Goal: Task Accomplishment & Management: Use online tool/utility

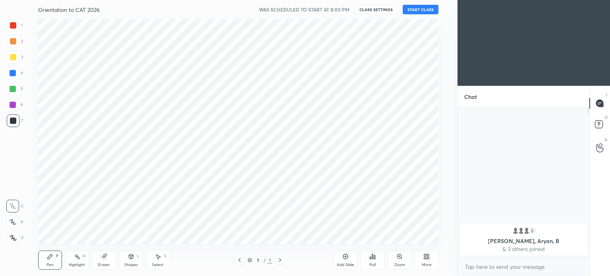
scroll to position [225, 426]
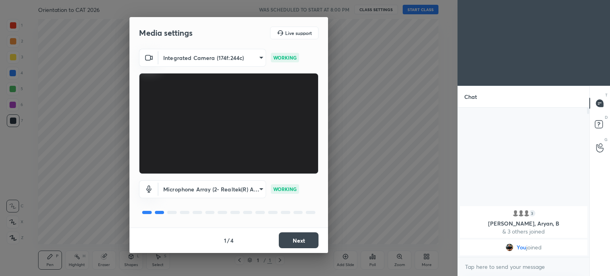
click at [257, 186] on body "1 2 3 4 5 6 7 C X Z C X Z E E Erase all H H Orientation to CAT 2026 WAS SCHEDUL…" at bounding box center [305, 138] width 610 height 276
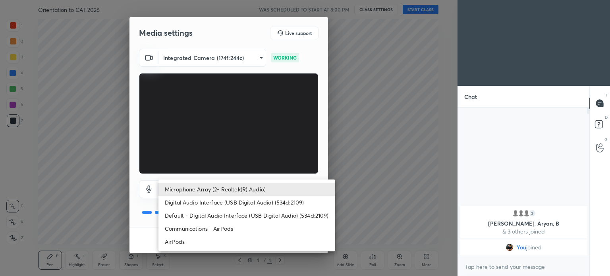
click at [222, 228] on li "Communications - AirPods" at bounding box center [246, 228] width 177 height 13
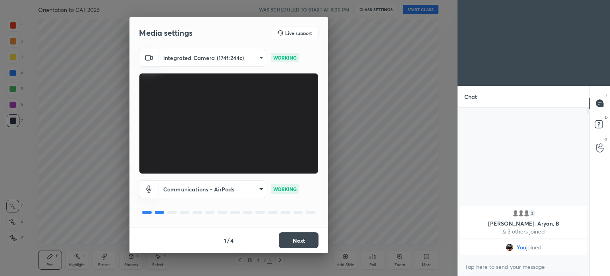
click at [248, 187] on body "1 2 3 4 5 6 7 C X Z C X Z E E Erase all H H Orientation to CAT 2026 WAS SCHEDUL…" at bounding box center [305, 138] width 610 height 276
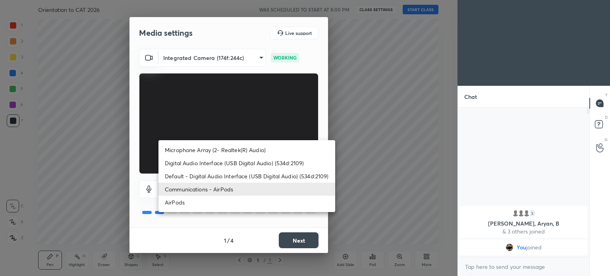
click at [210, 203] on li "AirPods" at bounding box center [246, 202] width 177 height 13
type input "d3e3db5766ca515d36314169267f5840d21080cced749be5da6320854d130b58"
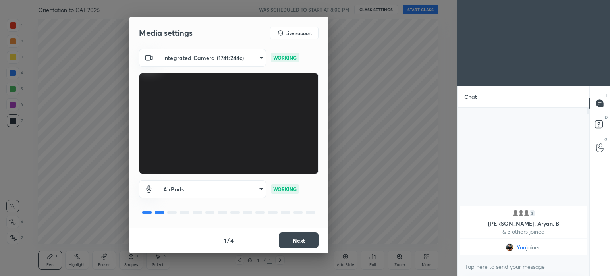
click at [292, 241] on button "Next" at bounding box center [299, 240] width 40 height 16
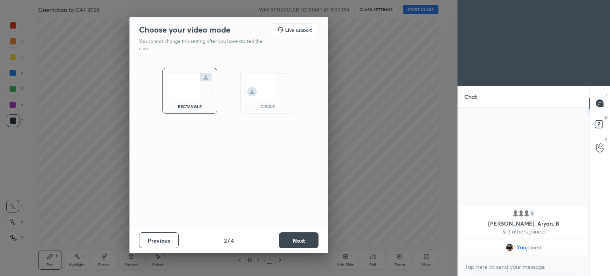
click at [291, 241] on button "Next" at bounding box center [299, 240] width 40 height 16
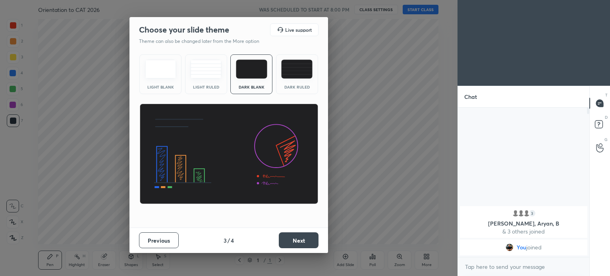
click at [286, 238] on button "Next" at bounding box center [299, 240] width 40 height 16
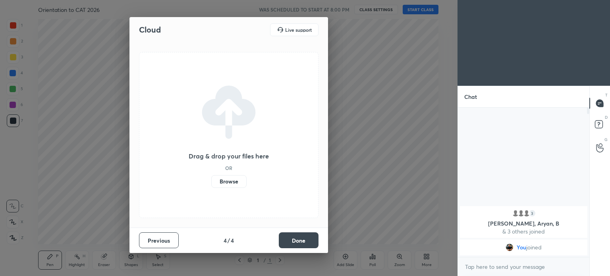
click at [223, 180] on label "Browse" at bounding box center [228, 181] width 35 height 13
click at [211, 180] on input "Browse" at bounding box center [211, 181] width 0 height 13
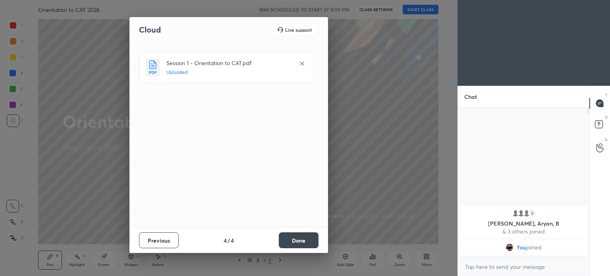
click at [300, 243] on button "Done" at bounding box center [299, 240] width 40 height 16
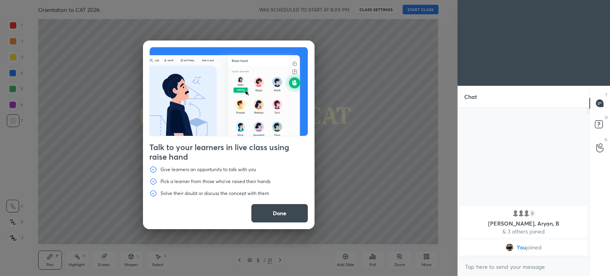
click at [422, 11] on div "Talk to your learners in live class using raise hand Give learners an opportuni…" at bounding box center [228, 138] width 457 height 276
click at [279, 221] on button "Done" at bounding box center [279, 213] width 57 height 19
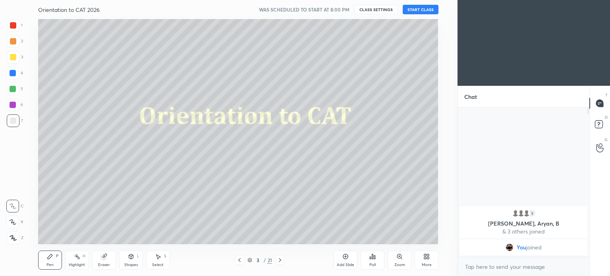
click at [419, 12] on button "START CLASS" at bounding box center [421, 10] width 36 height 10
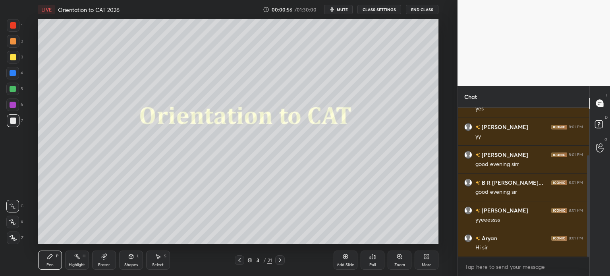
scroll to position [98, 0]
click at [14, 25] on div at bounding box center [13, 25] width 6 height 6
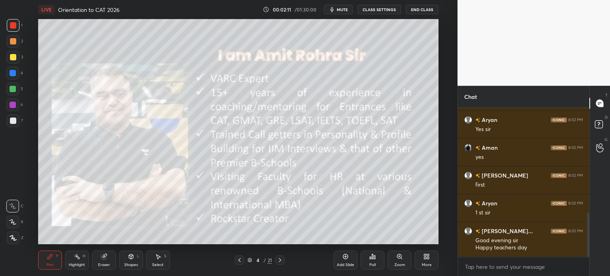
scroll to position [372, 0]
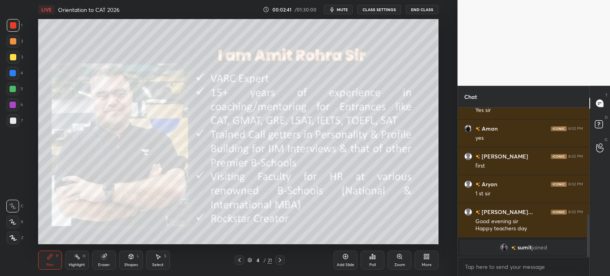
click at [345, 259] on icon at bounding box center [345, 256] width 5 height 5
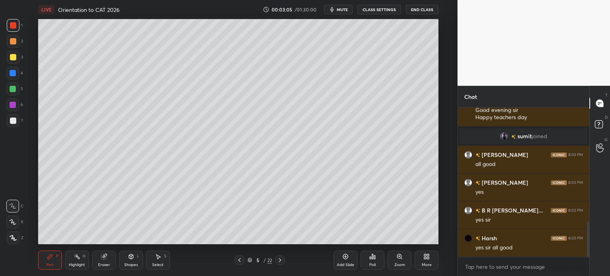
scroll to position [511, 0]
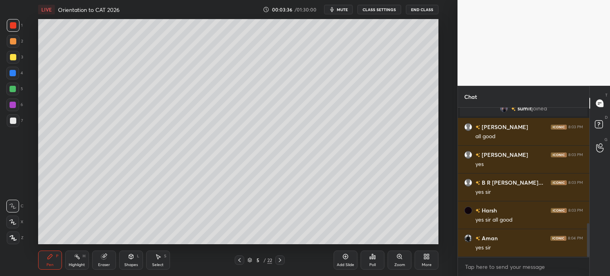
click at [344, 257] on icon at bounding box center [345, 256] width 6 height 6
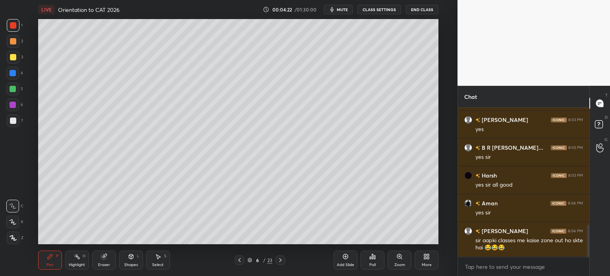
scroll to position [574, 0]
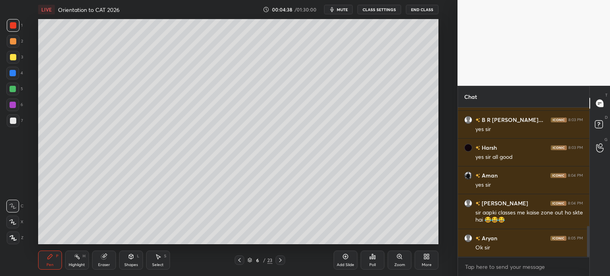
click at [343, 256] on icon at bounding box center [345, 256] width 5 height 5
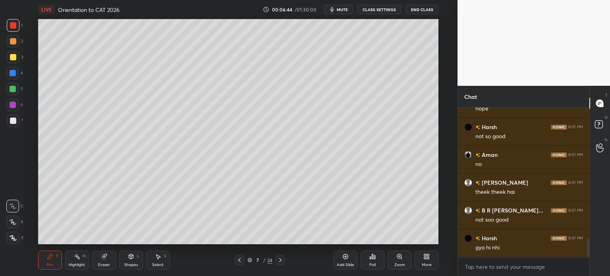
scroll to position [1110, 0]
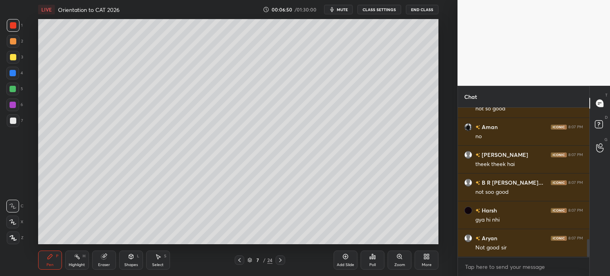
click at [343, 261] on div "Add Slide" at bounding box center [346, 260] width 24 height 19
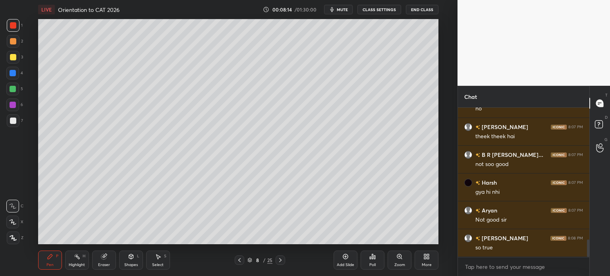
click at [341, 259] on div "Add Slide" at bounding box center [346, 260] width 24 height 19
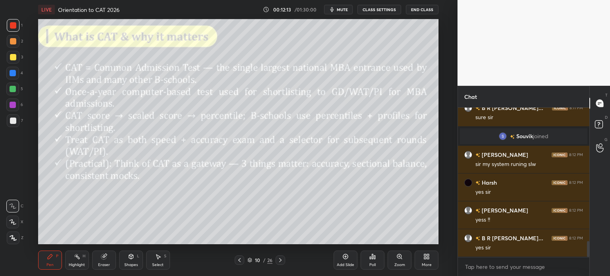
scroll to position [1301, 0]
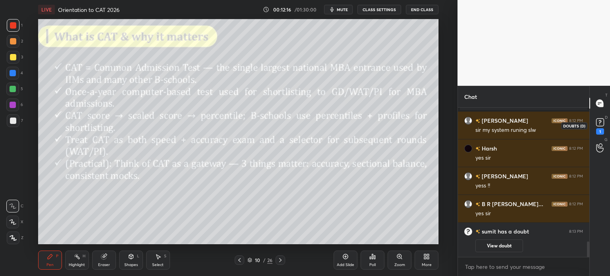
click at [596, 126] on icon at bounding box center [600, 122] width 12 height 12
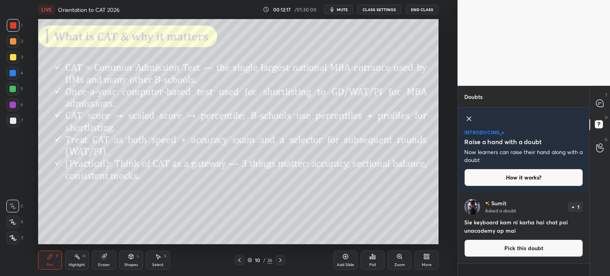
click at [466, 117] on icon at bounding box center [469, 119] width 10 height 10
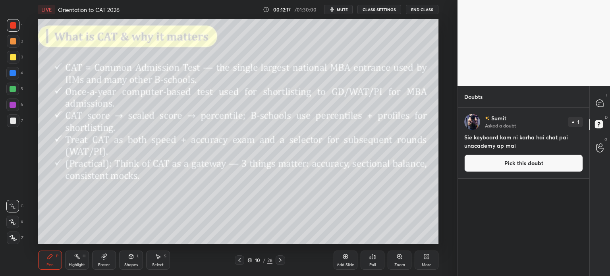
scroll to position [166, 129]
click at [598, 103] on icon at bounding box center [599, 103] width 7 height 7
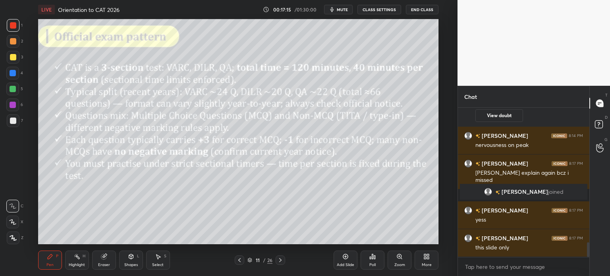
scroll to position [1380, 0]
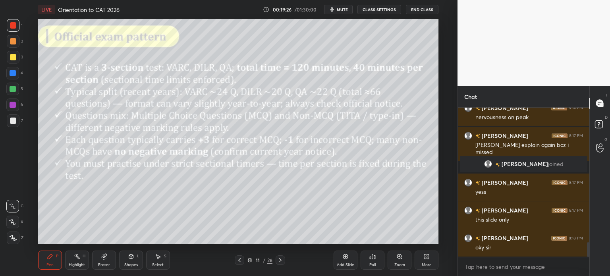
click at [343, 259] on icon at bounding box center [345, 256] width 6 height 6
click at [345, 257] on icon at bounding box center [345, 256] width 2 height 2
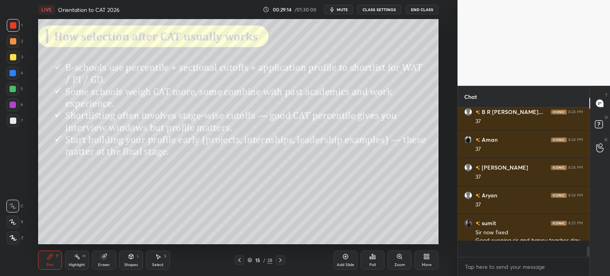
scroll to position [1978, 0]
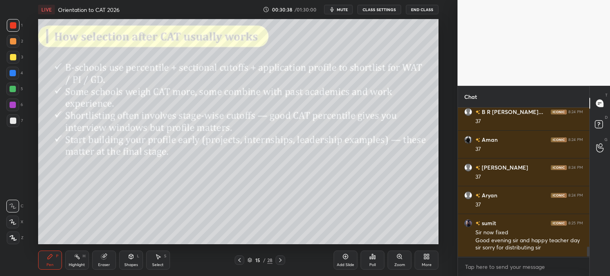
click at [343, 258] on icon at bounding box center [345, 256] width 6 height 6
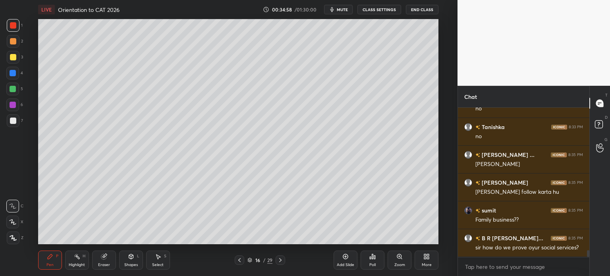
scroll to position [3154, 0]
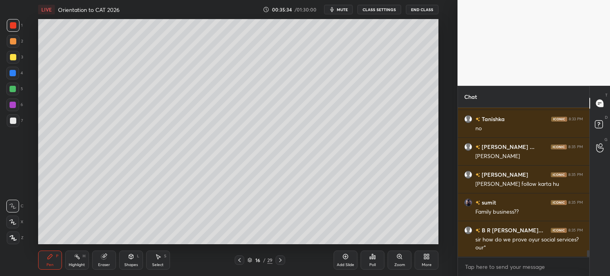
click at [342, 261] on div "Add Slide" at bounding box center [346, 260] width 24 height 19
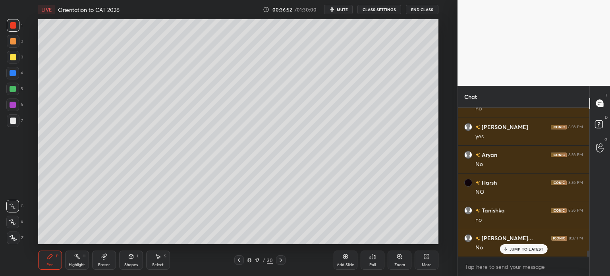
scroll to position [3348, 0]
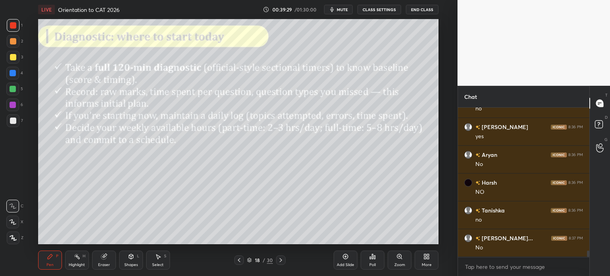
click at [346, 257] on icon at bounding box center [345, 256] width 6 height 6
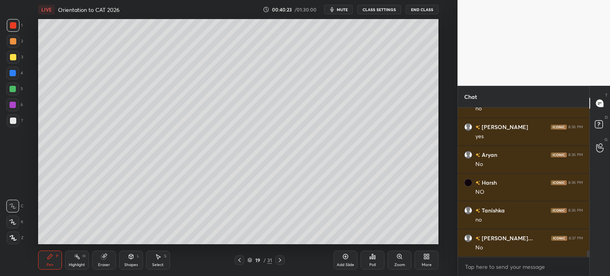
click at [345, 259] on icon at bounding box center [345, 256] width 5 height 5
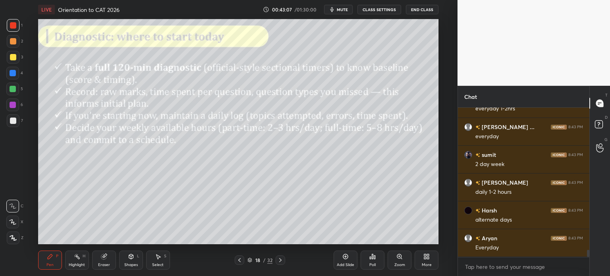
scroll to position [2979, 0]
click at [339, 263] on div "Add Slide" at bounding box center [345, 265] width 17 height 4
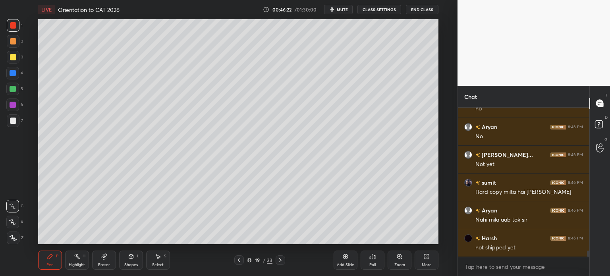
click at [340, 255] on div "Add Slide" at bounding box center [346, 260] width 24 height 19
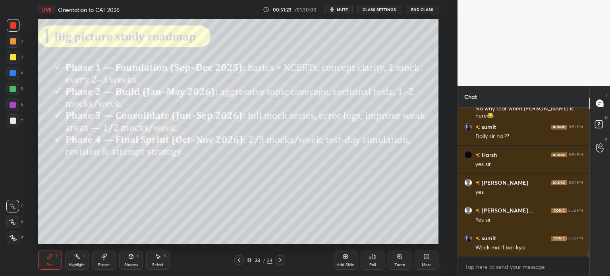
scroll to position [3849, 0]
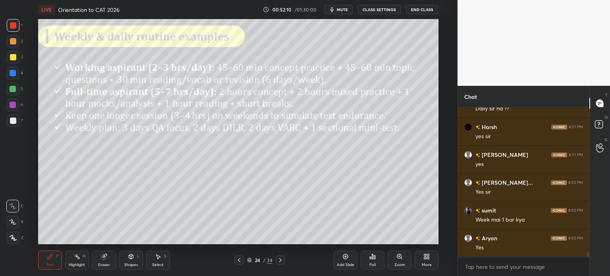
click at [347, 257] on icon at bounding box center [345, 256] width 6 height 6
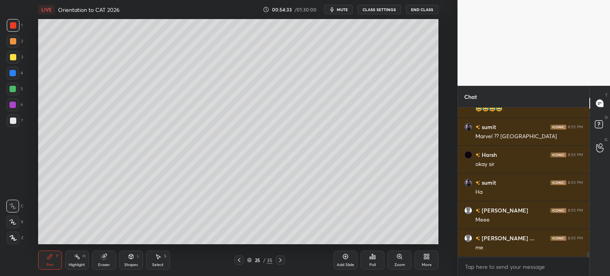
scroll to position [4523, 0]
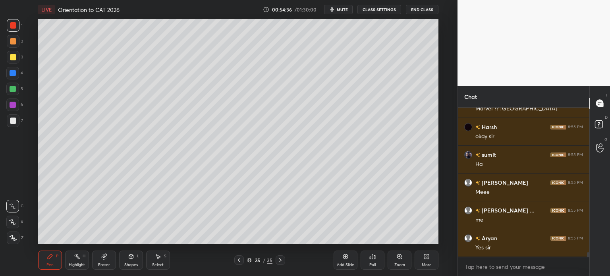
click at [341, 258] on div "Add Slide" at bounding box center [346, 260] width 24 height 19
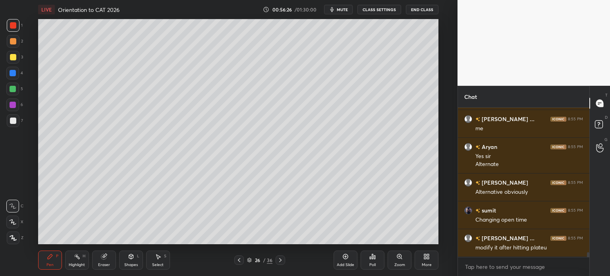
scroll to position [4642, 0]
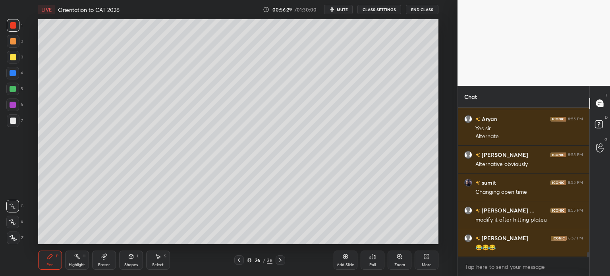
click at [343, 263] on div "Add Slide" at bounding box center [345, 265] width 17 height 4
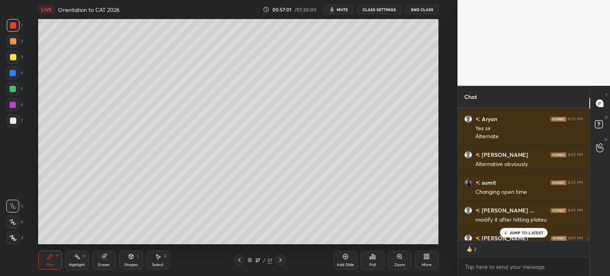
scroll to position [4686, 0]
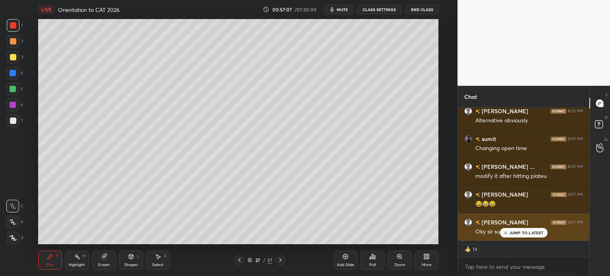
click at [515, 231] on p "JUMP TO LATEST" at bounding box center [526, 232] width 34 height 5
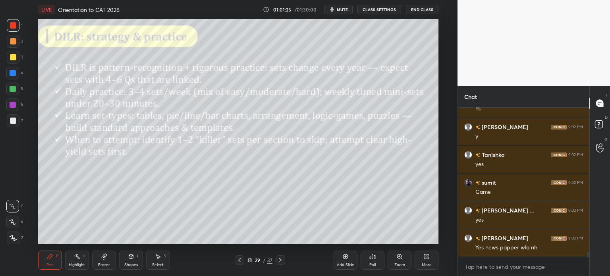
scroll to position [4590, 0]
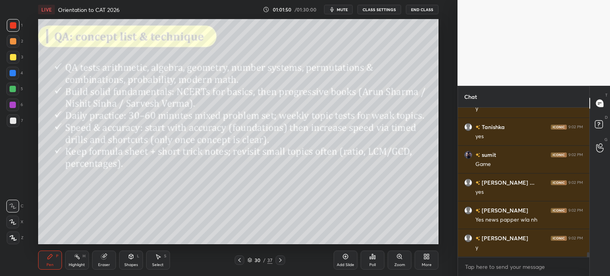
click at [379, 9] on button "CLASS SETTINGS" at bounding box center [379, 10] width 44 height 10
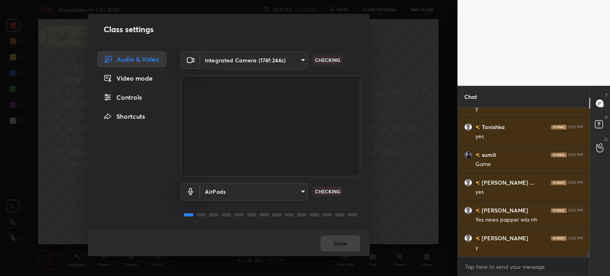
scroll to position [4618, 0]
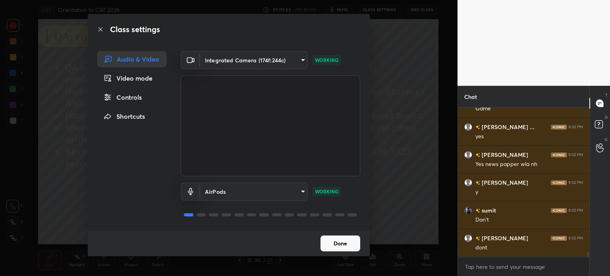
click at [291, 191] on body "1 2 3 4 5 6 7 C X Z C X Z E E Erase all H H LIVE Orientation to CAT 2026 01:01:…" at bounding box center [305, 138] width 610 height 276
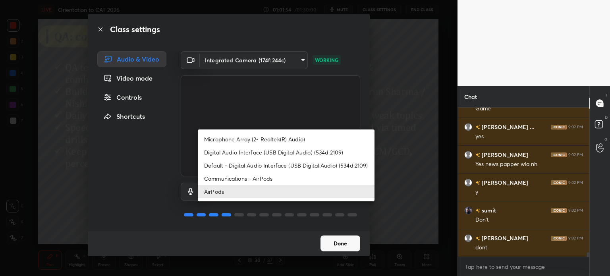
scroll to position [4673, 0]
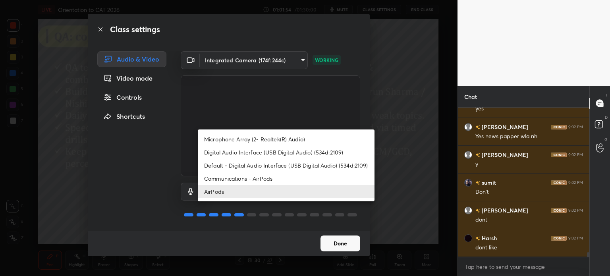
click at [270, 230] on div at bounding box center [305, 138] width 610 height 276
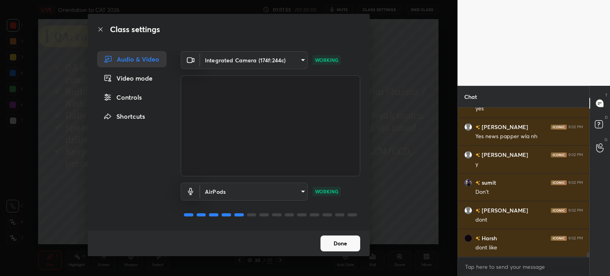
click at [330, 241] on button "Done" at bounding box center [340, 243] width 40 height 16
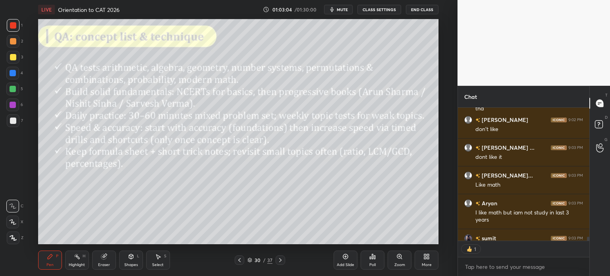
scroll to position [131, 129]
type textarea "x"
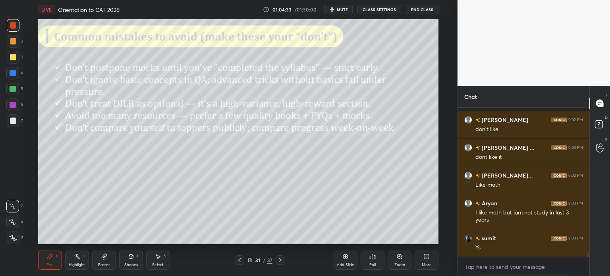
scroll to position [4910, 0]
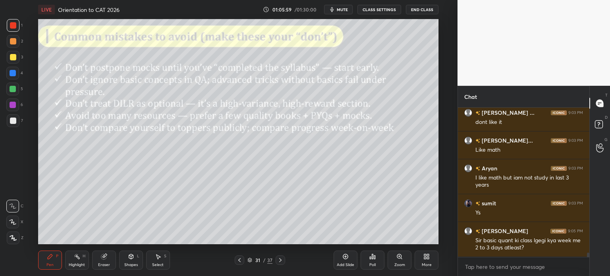
click at [264, 259] on div "/" at bounding box center [264, 260] width 2 height 5
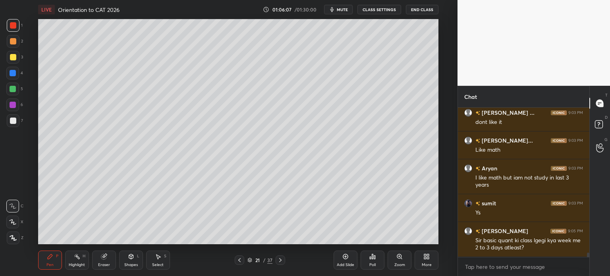
scroll to position [4938, 0]
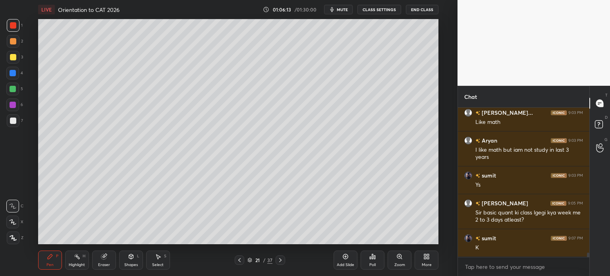
click at [257, 258] on div "21" at bounding box center [258, 260] width 8 height 5
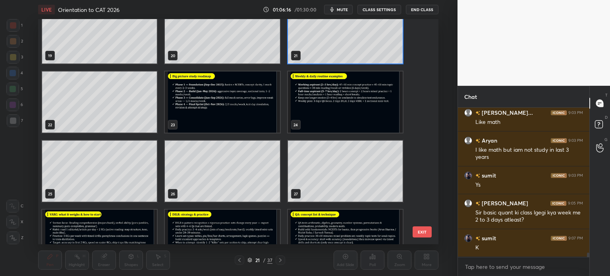
scroll to position [455, 0]
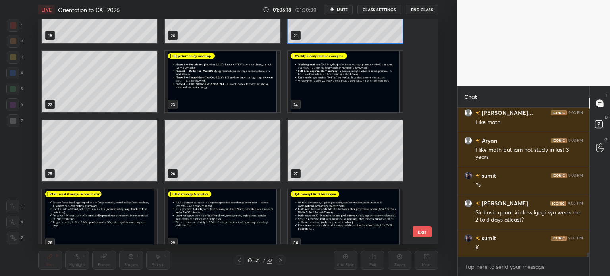
click at [327, 209] on img "grid" at bounding box center [345, 219] width 115 height 61
click at [330, 208] on div "16 17 18 19 20 21 22 23 24 25 26 27 28 29 30" at bounding box center [231, 131] width 386 height 225
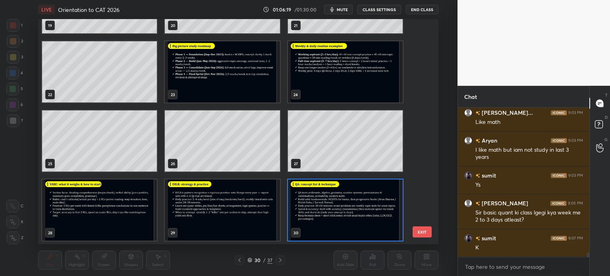
click at [313, 192] on img "grid" at bounding box center [345, 209] width 115 height 61
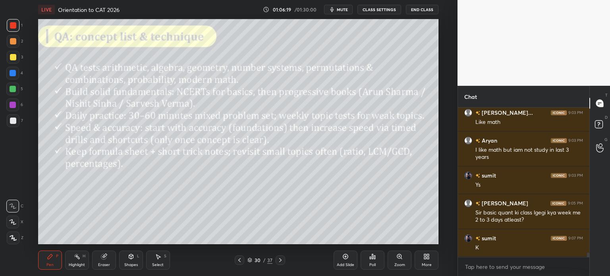
click at [319, 192] on img "grid" at bounding box center [345, 209] width 115 height 61
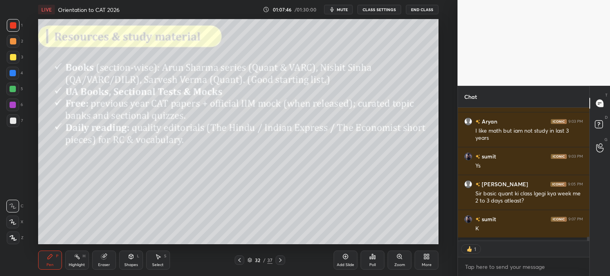
scroll to position [2, 2]
type textarea "x"
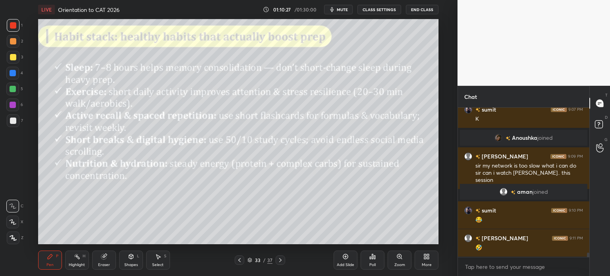
scroll to position [4858, 0]
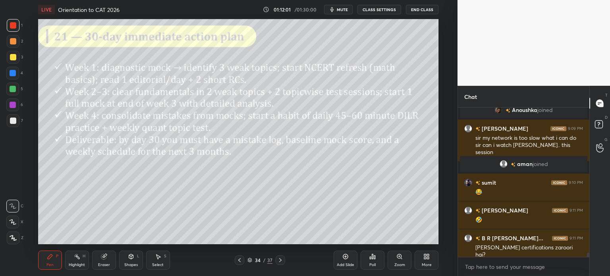
click at [378, 8] on button "CLASS SETTINGS" at bounding box center [379, 10] width 44 height 10
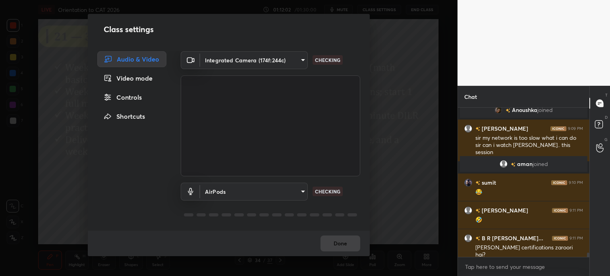
click at [266, 186] on body "1 2 3 4 5 6 7 C X Z C X Z E E Erase all H H LIVE Orientation to CAT 2026 01:12:…" at bounding box center [305, 138] width 610 height 276
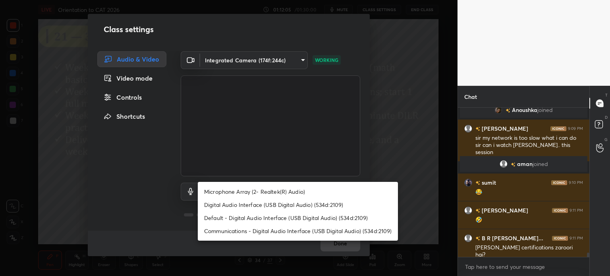
click at [278, 190] on li "Microphone Array (2- Realtek(R) Audio)" at bounding box center [298, 191] width 200 height 13
type input "f7a7343dfec096874d20b895537f6541824f4e80dca06b2053f63c65af05ba7d"
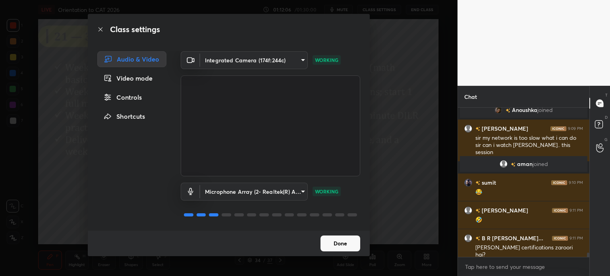
click at [343, 246] on button "Done" at bounding box center [340, 243] width 40 height 16
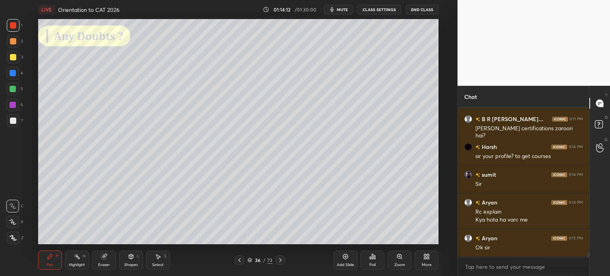
scroll to position [5005, 0]
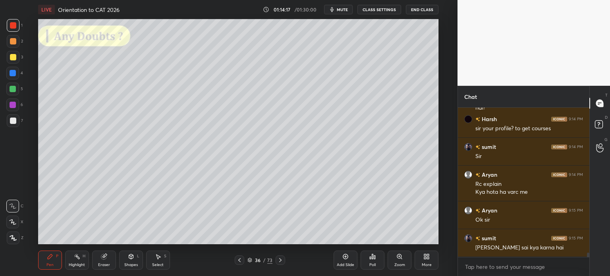
click at [342, 258] on div "Add Slide" at bounding box center [346, 260] width 24 height 19
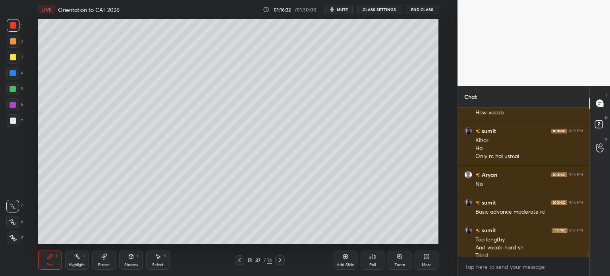
scroll to position [5211, 0]
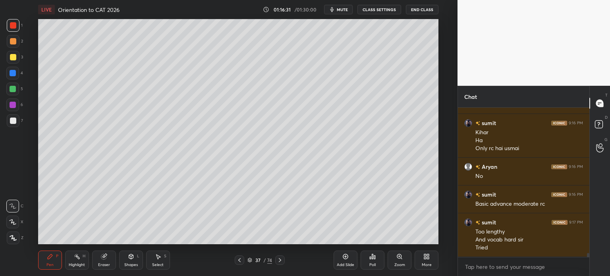
click at [343, 258] on icon at bounding box center [345, 256] width 5 height 5
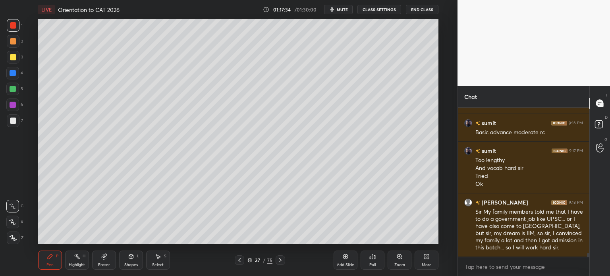
scroll to position [5317, 0]
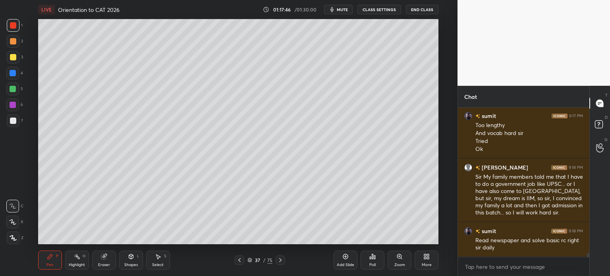
click at [345, 261] on div "Add Slide" at bounding box center [346, 260] width 24 height 19
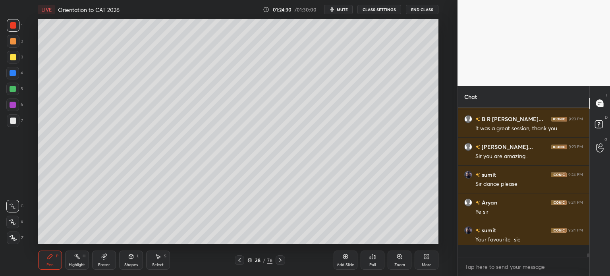
scroll to position [2, 2]
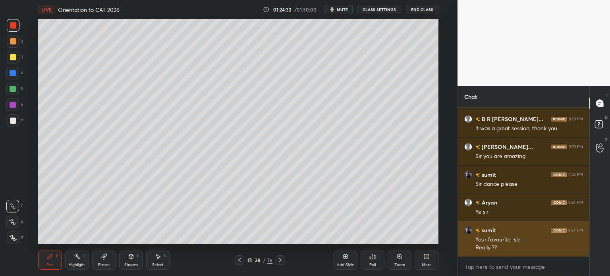
click at [466, 226] on div "grid" at bounding box center [468, 230] width 8 height 8
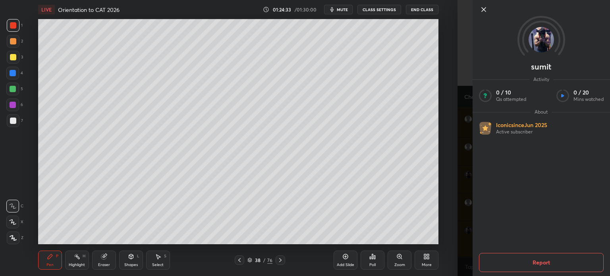
click at [538, 38] on img at bounding box center [541, 39] width 25 height 25
click at [482, 9] on icon at bounding box center [484, 10] width 10 height 10
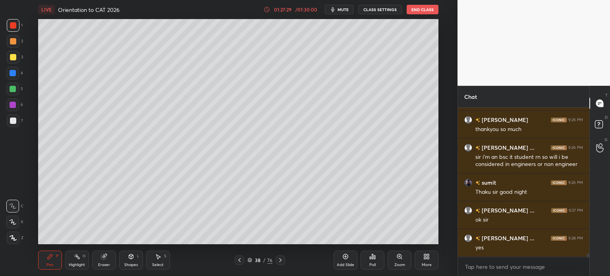
scroll to position [6069, 0]
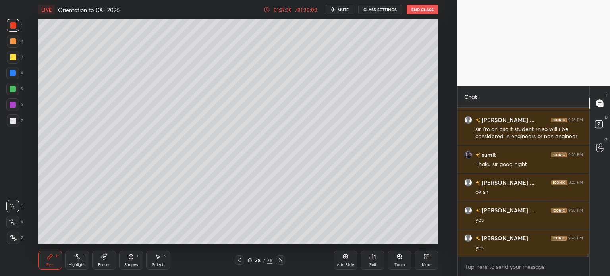
click at [343, 257] on icon at bounding box center [345, 256] width 6 height 6
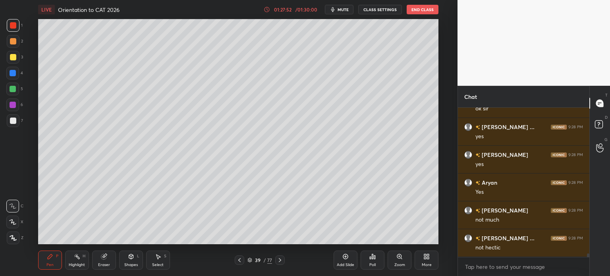
scroll to position [6181, 0]
click at [345, 260] on icon at bounding box center [345, 256] width 6 height 6
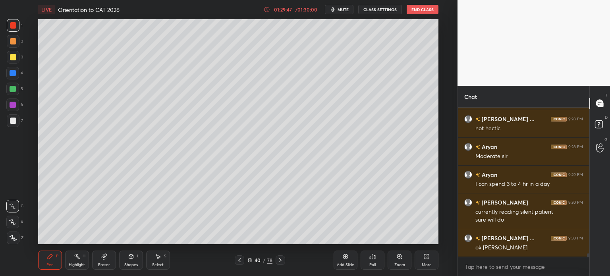
scroll to position [2, 2]
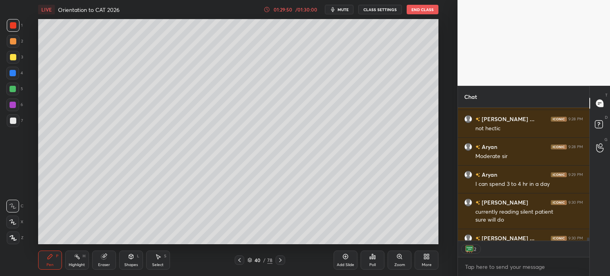
click at [423, 9] on button "End Class" at bounding box center [423, 10] width 32 height 10
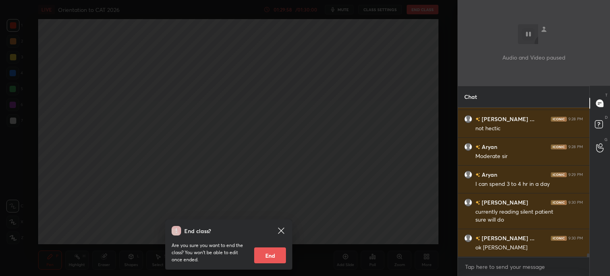
scroll to position [147, 129]
click at [273, 257] on button "End" at bounding box center [270, 255] width 32 height 16
type textarea "x"
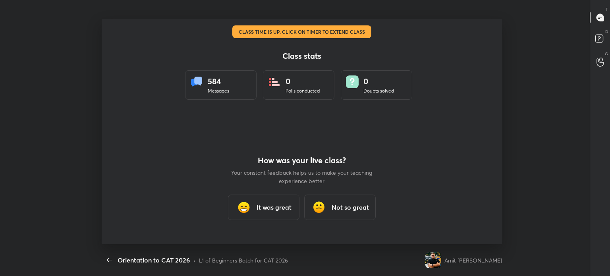
scroll to position [39485, 39161]
click at [107, 259] on icon "button" at bounding box center [110, 260] width 10 height 10
